Goal: Information Seeking & Learning: Find specific page/section

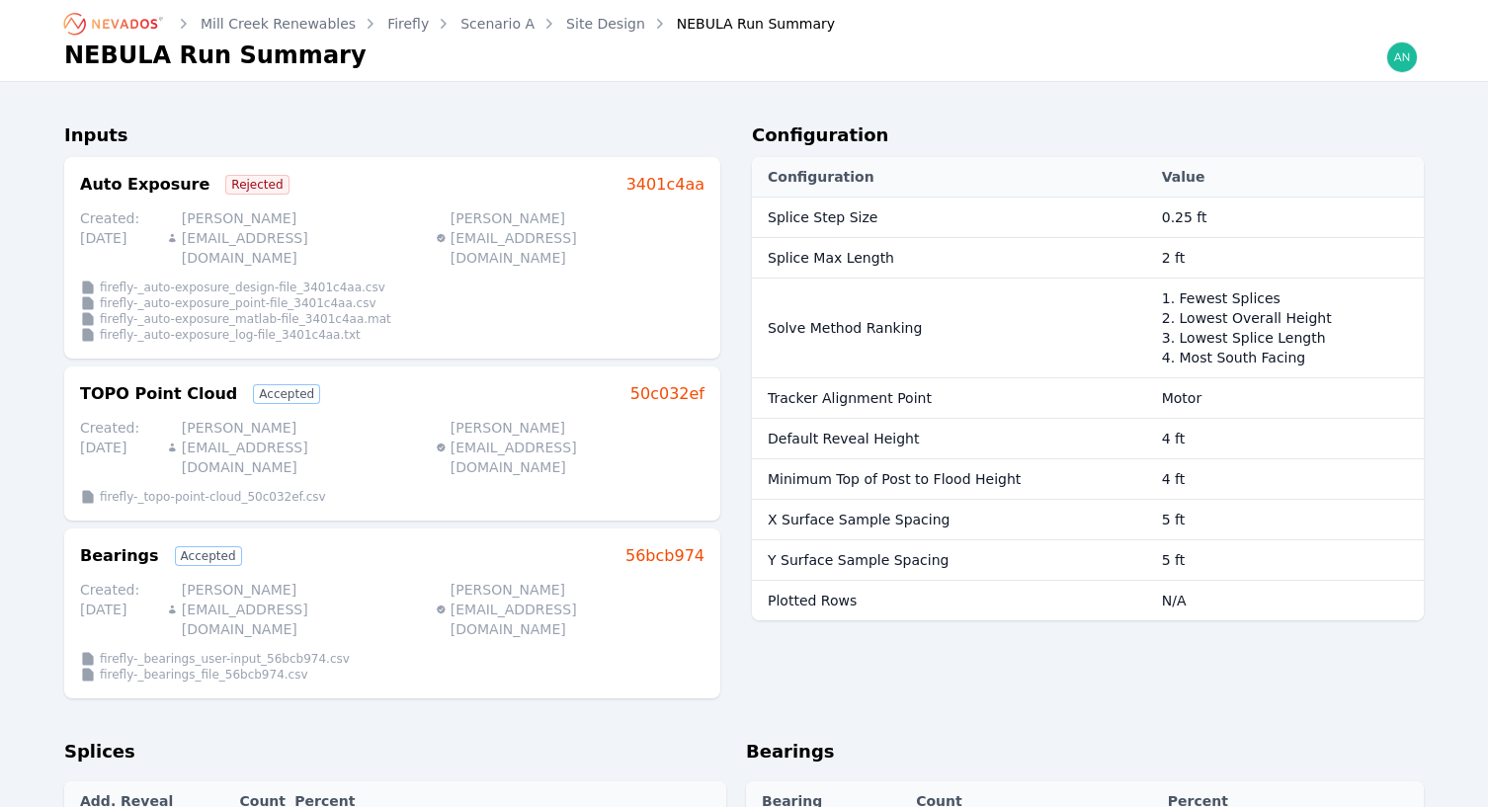
click at [566, 23] on link "Site Design" at bounding box center [605, 24] width 79 height 20
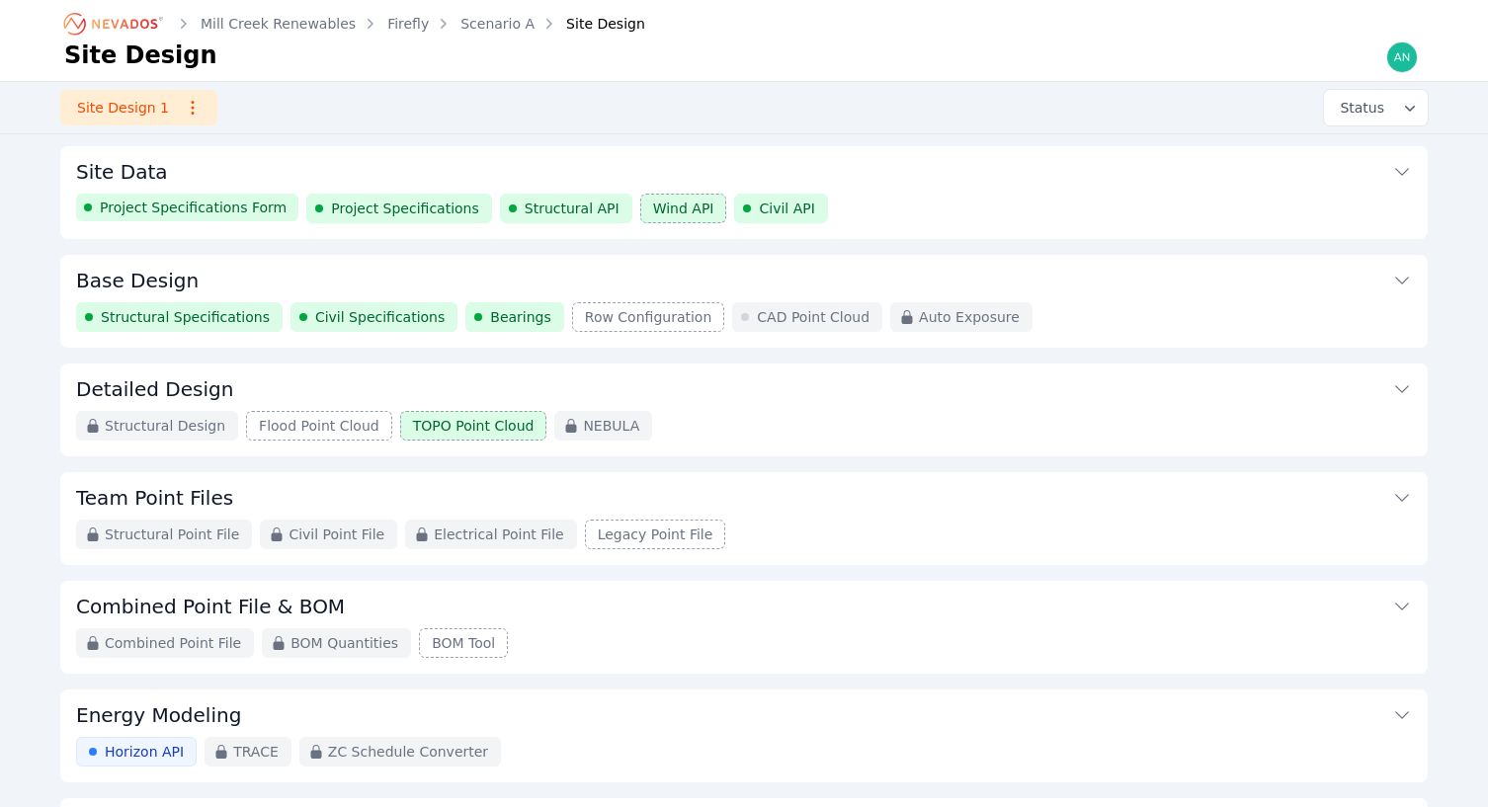
click at [370, 208] on span "Project Specifications" at bounding box center [405, 209] width 148 height 20
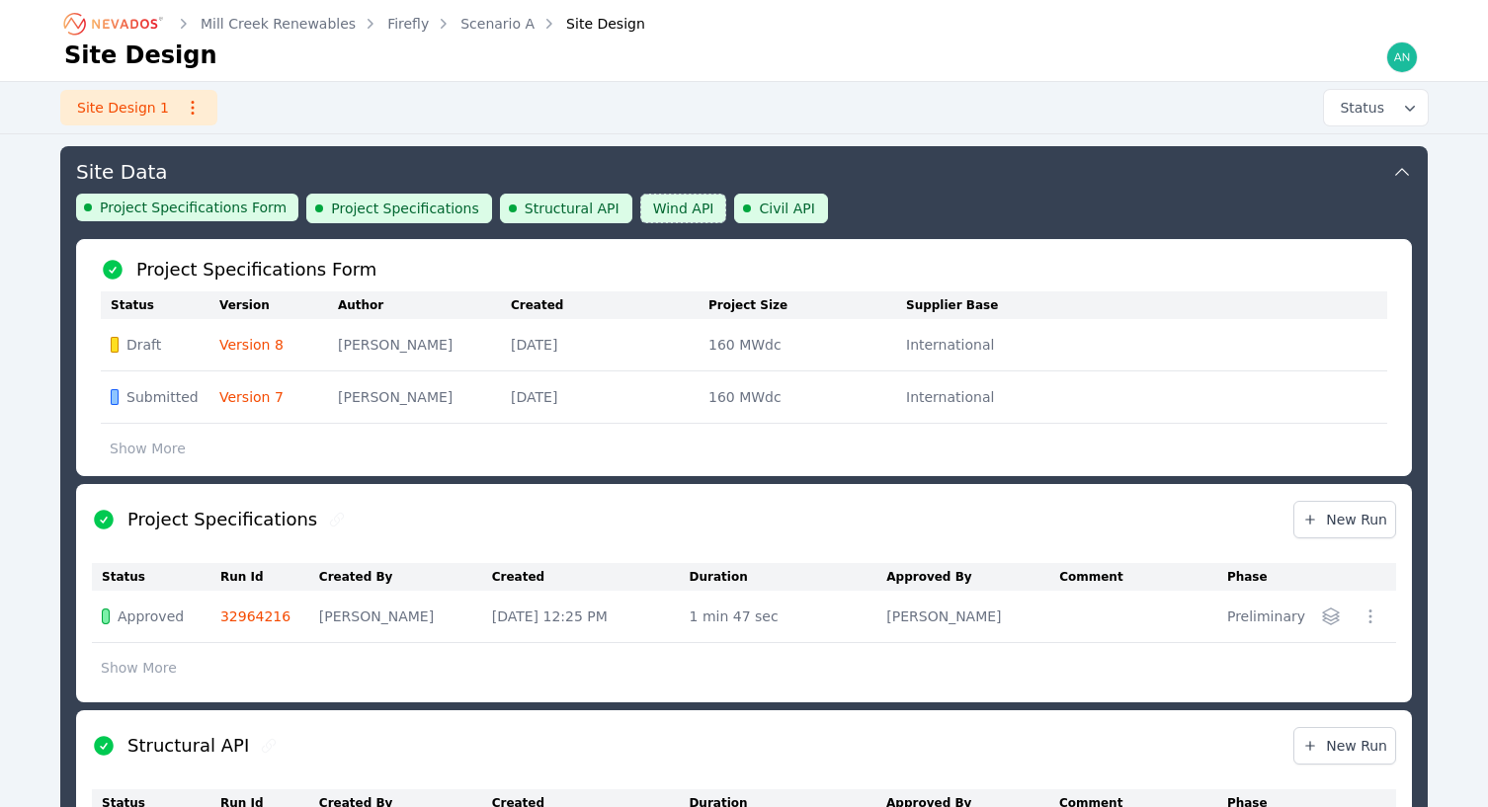
click at [370, 208] on span "Project Specifications" at bounding box center [405, 209] width 148 height 20
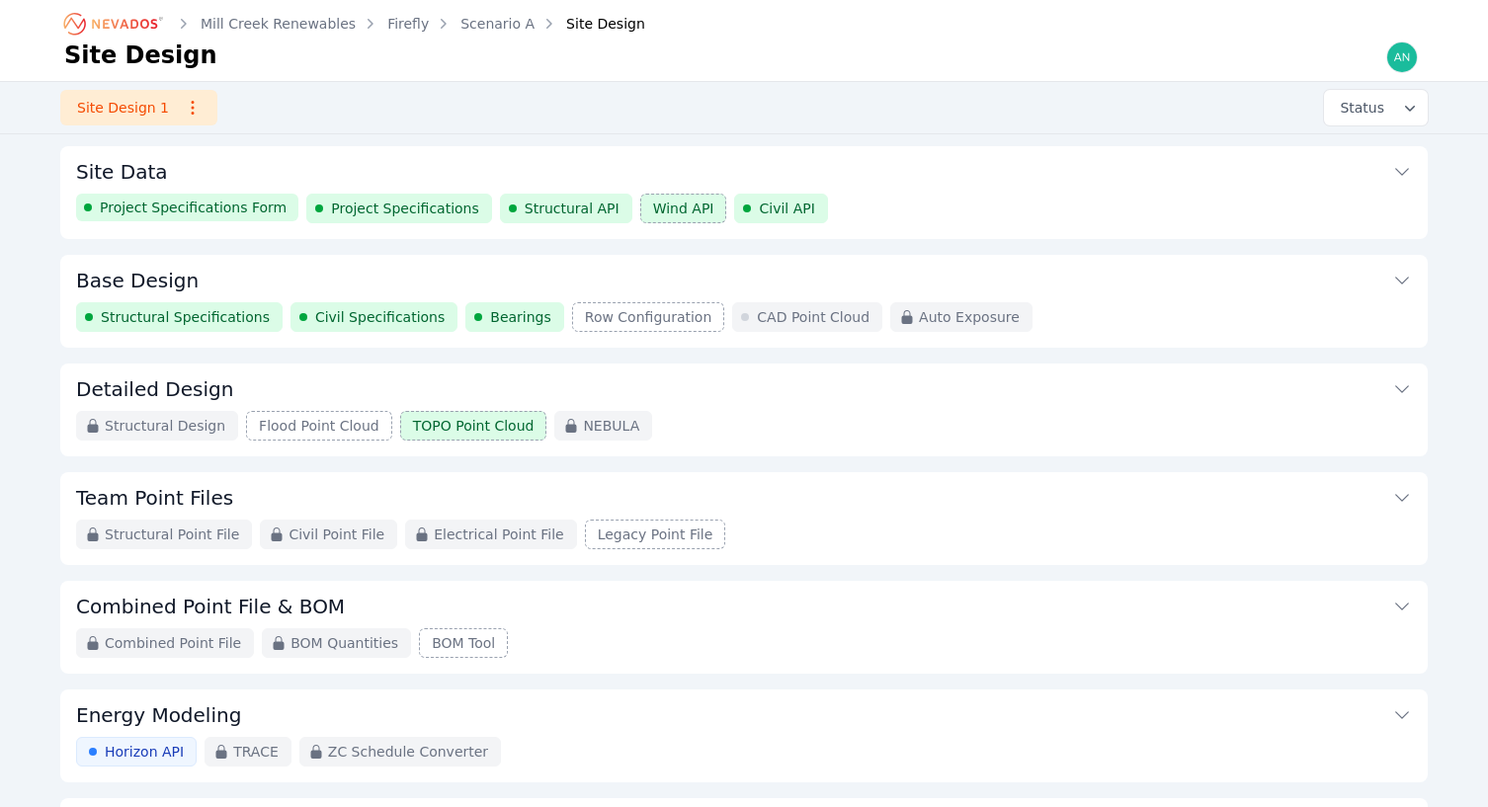
click at [370, 208] on span "Project Specifications" at bounding box center [405, 209] width 148 height 20
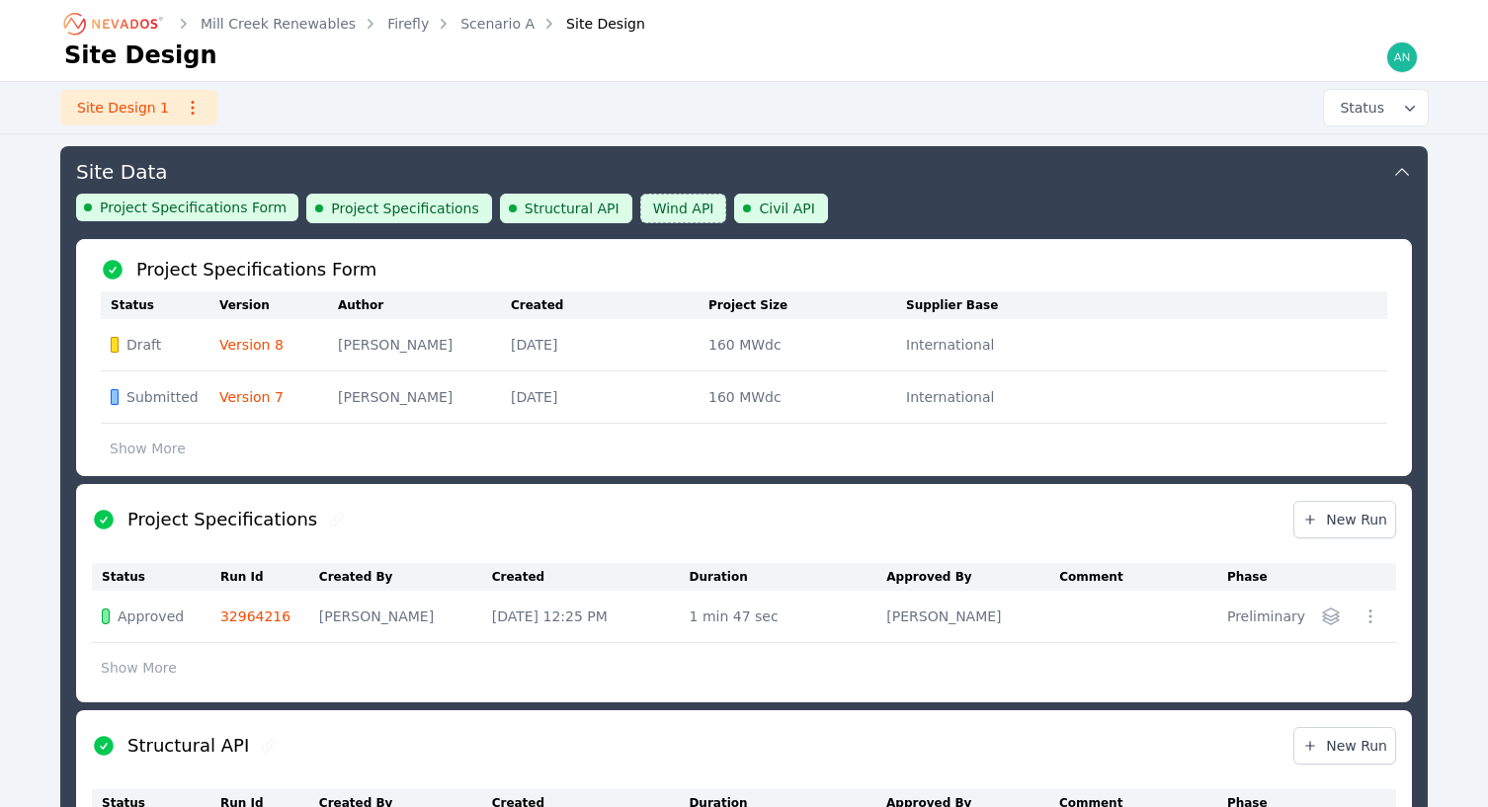
click at [248, 622] on link "32964216" at bounding box center [255, 617] width 70 height 16
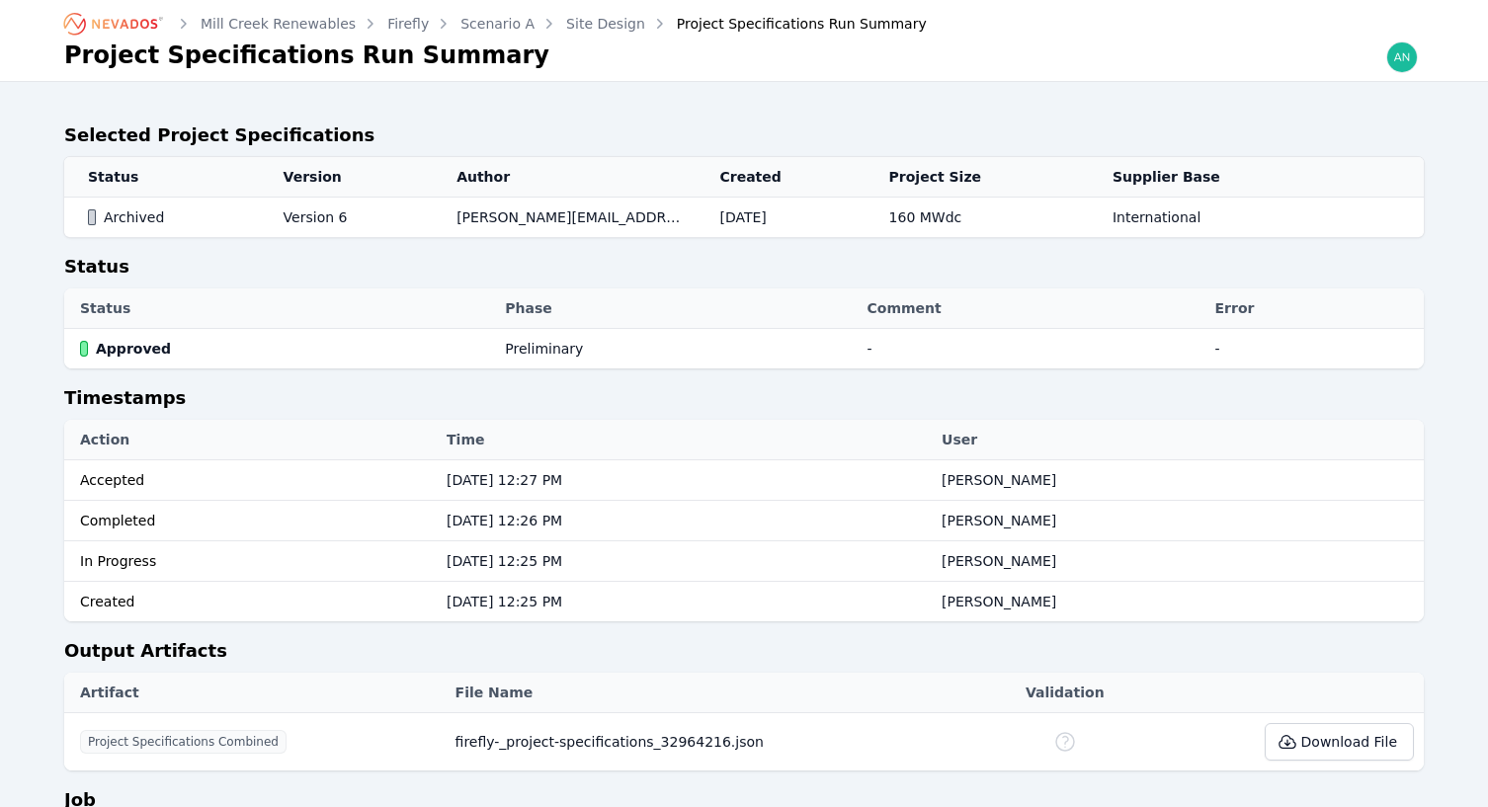
click at [568, 22] on link "Site Design" at bounding box center [605, 24] width 79 height 20
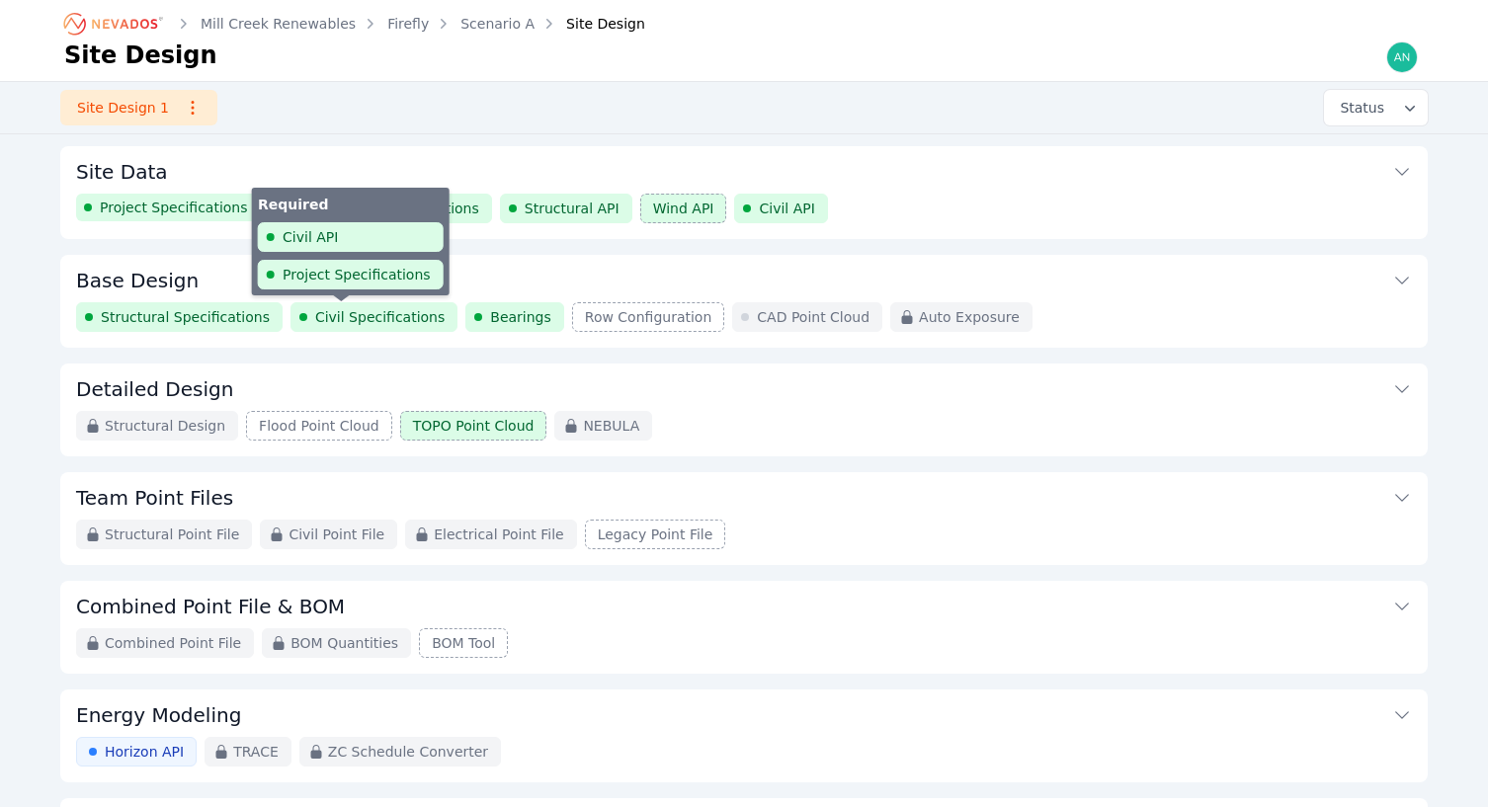
click at [338, 315] on span "Civil Specifications" at bounding box center [379, 317] width 129 height 20
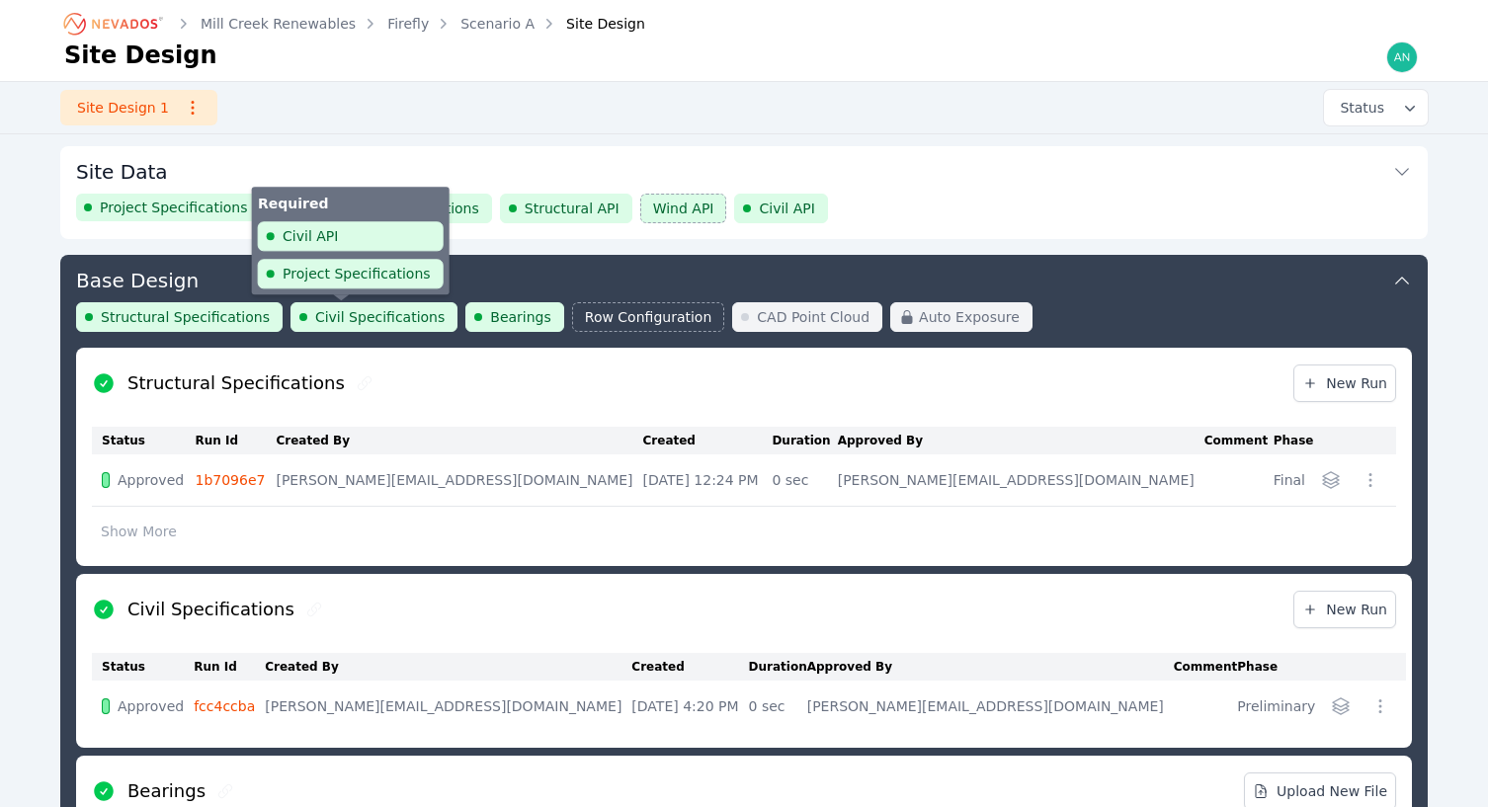
scroll to position [105, 0]
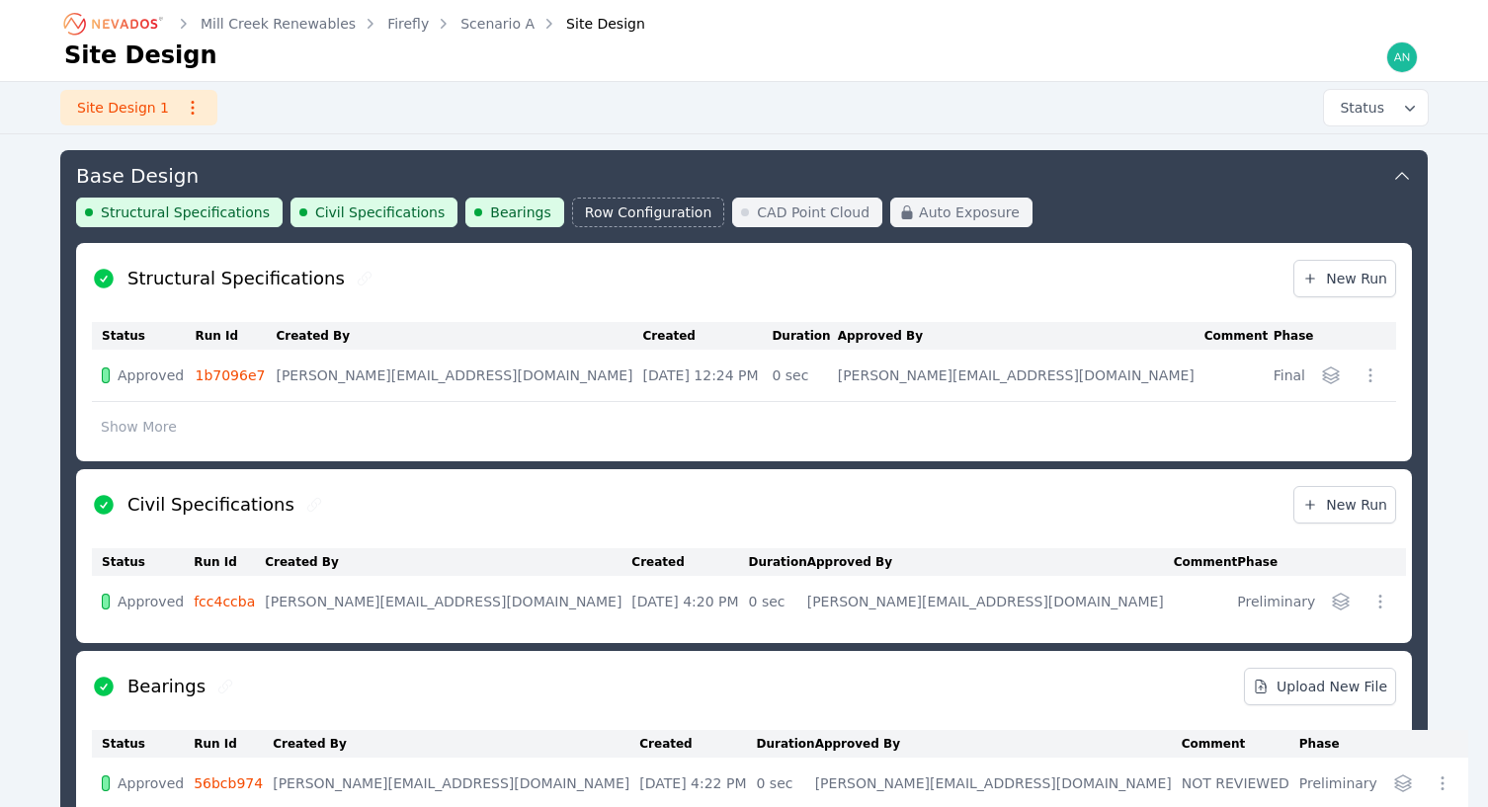
click at [239, 588] on td "fcc4ccba" at bounding box center [229, 601] width 71 height 51
click at [255, 602] on link "fcc4ccba" at bounding box center [224, 602] width 61 height 16
